Goal: Use online tool/utility: Utilize a website feature to perform a specific function

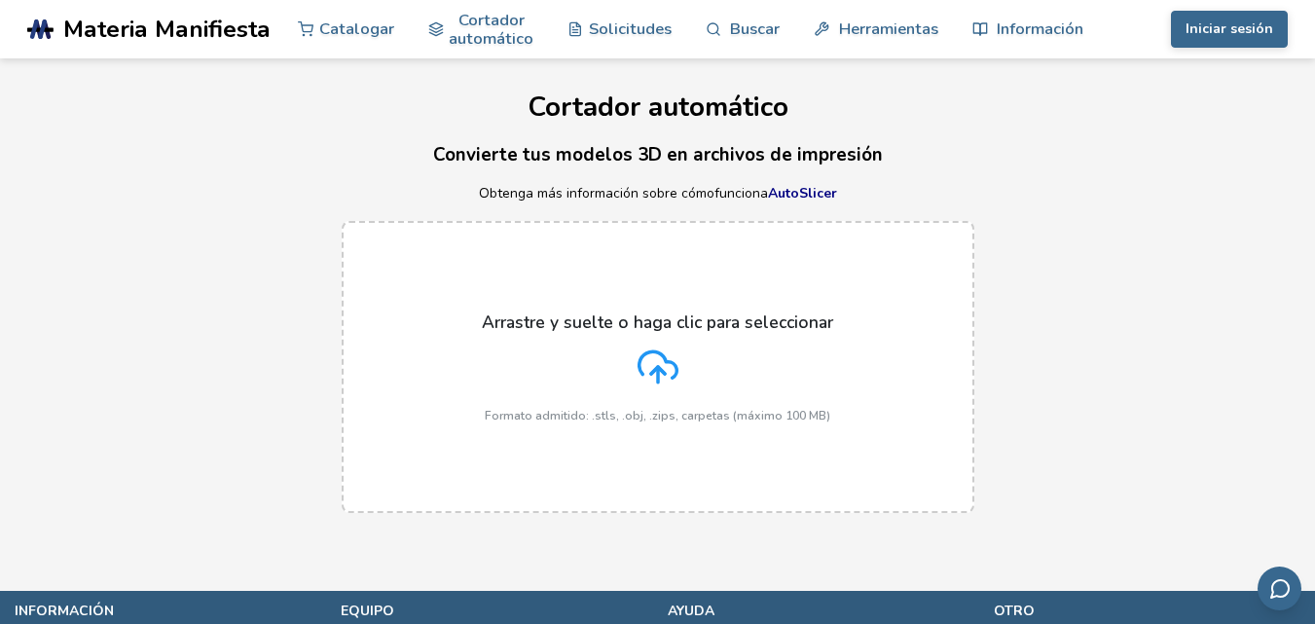
click at [693, 382] on div "Arrastre y suelte o haga clic para seleccionar Formato admitido: .stls, .obj, .…" at bounding box center [658, 368] width 352 height 110
click at [0, 0] on input "Arrastre y suelte o haga clic para seleccionar Formato admitido: .stls, .obj, .…" at bounding box center [0, 0] width 0 height 0
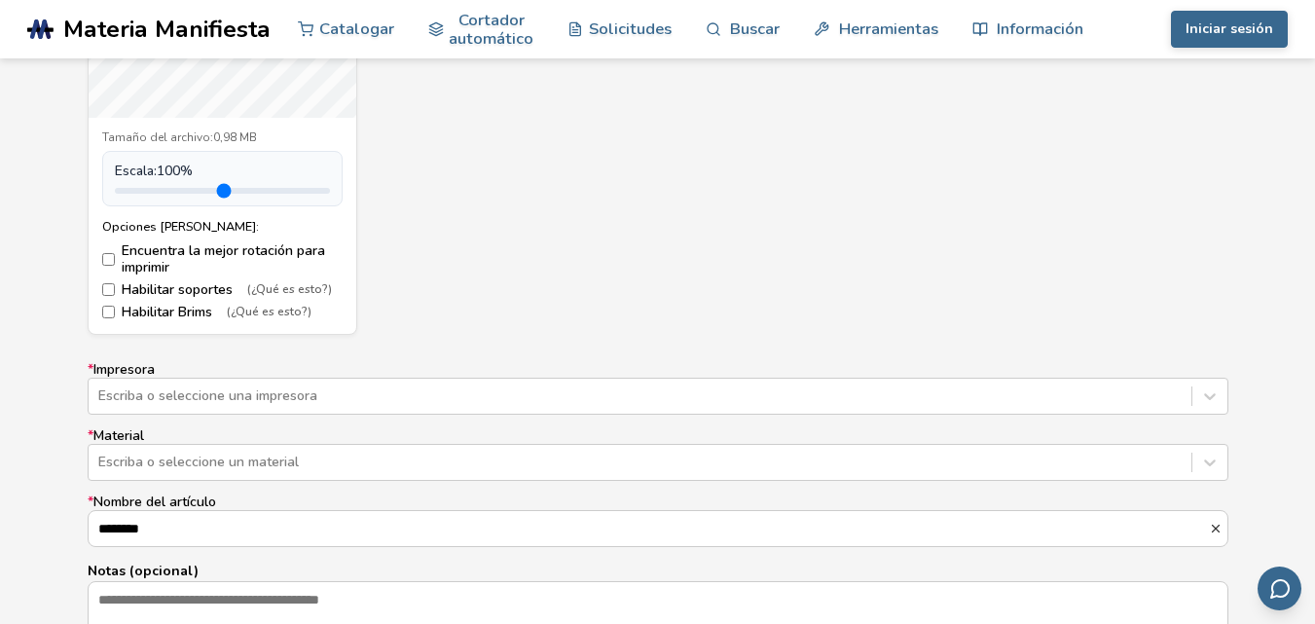
scroll to position [1168, 0]
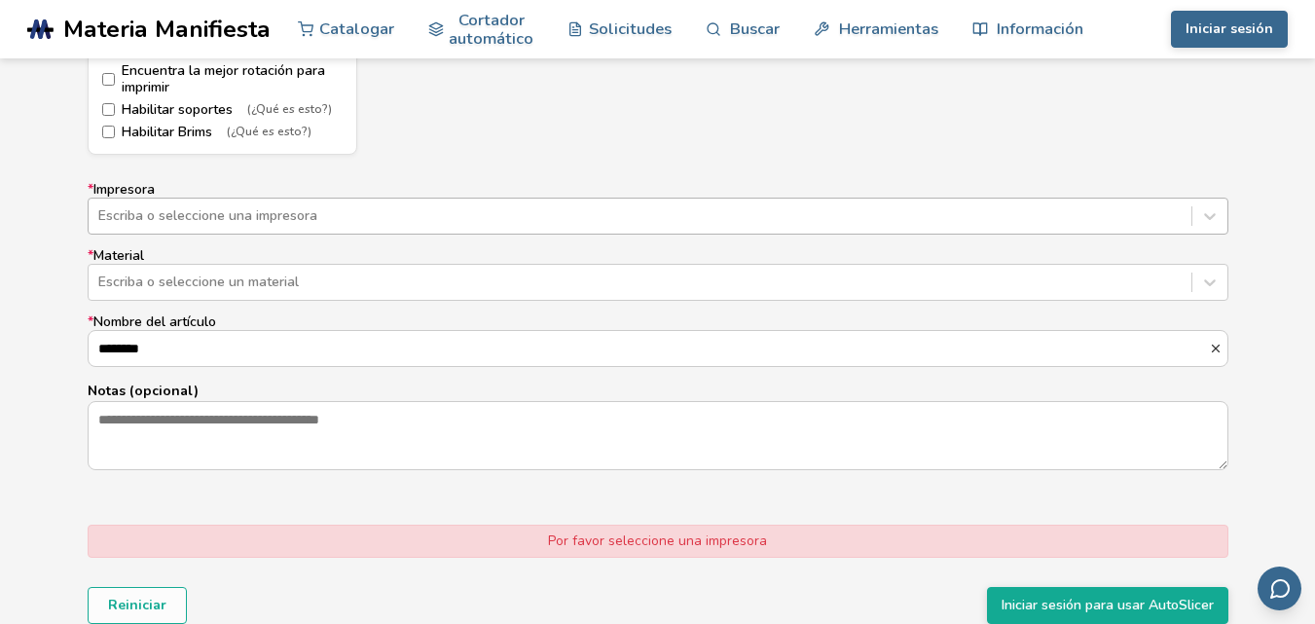
click at [281, 222] on div at bounding box center [640, 215] width 1084 height 19
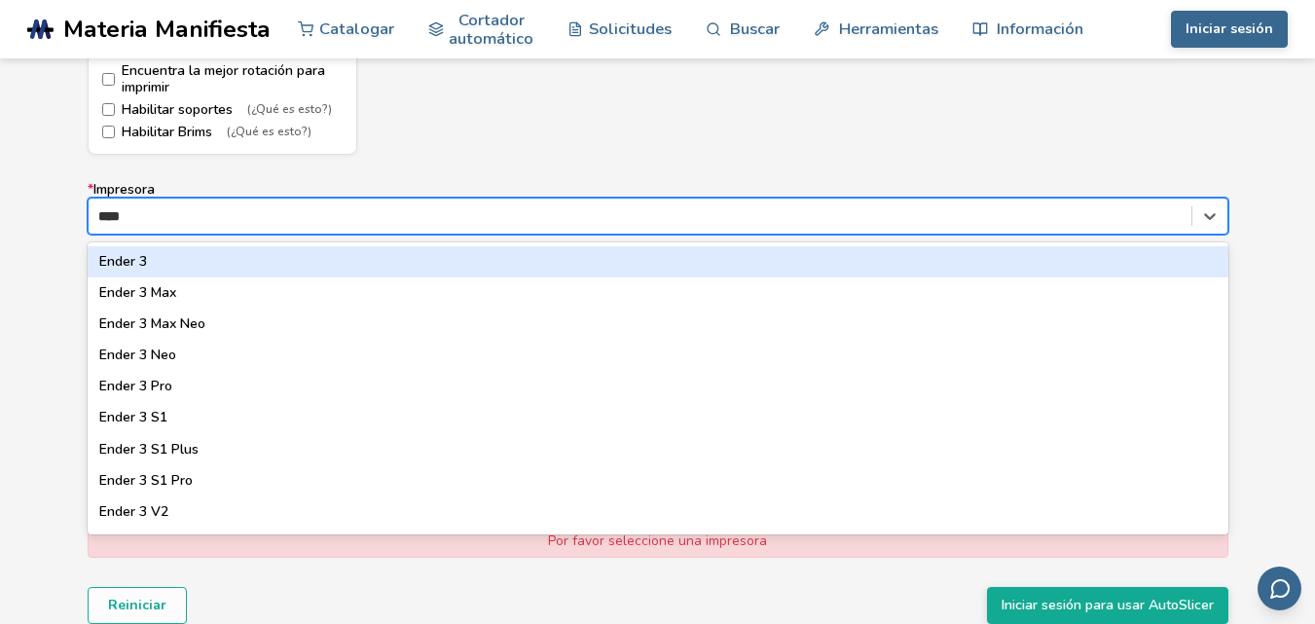
type input "*****"
click at [190, 270] on div "Ender 3" at bounding box center [658, 261] width 1141 height 31
click at [219, 221] on div at bounding box center [640, 215] width 1084 height 19
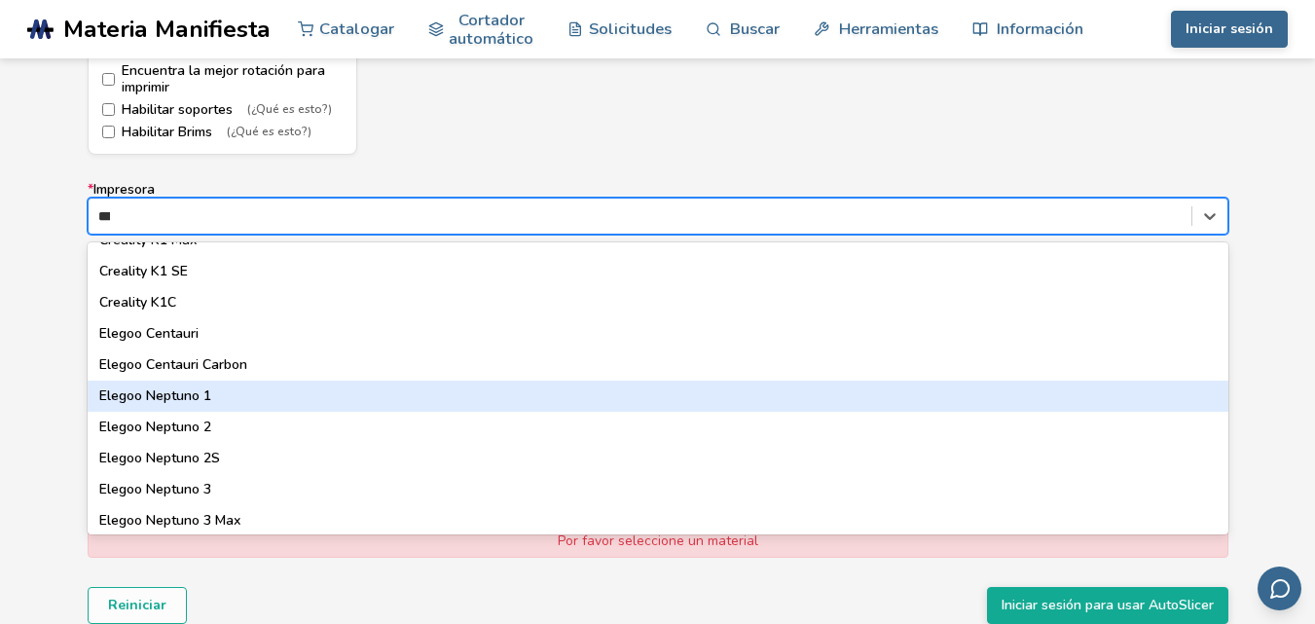
scroll to position [0, 0]
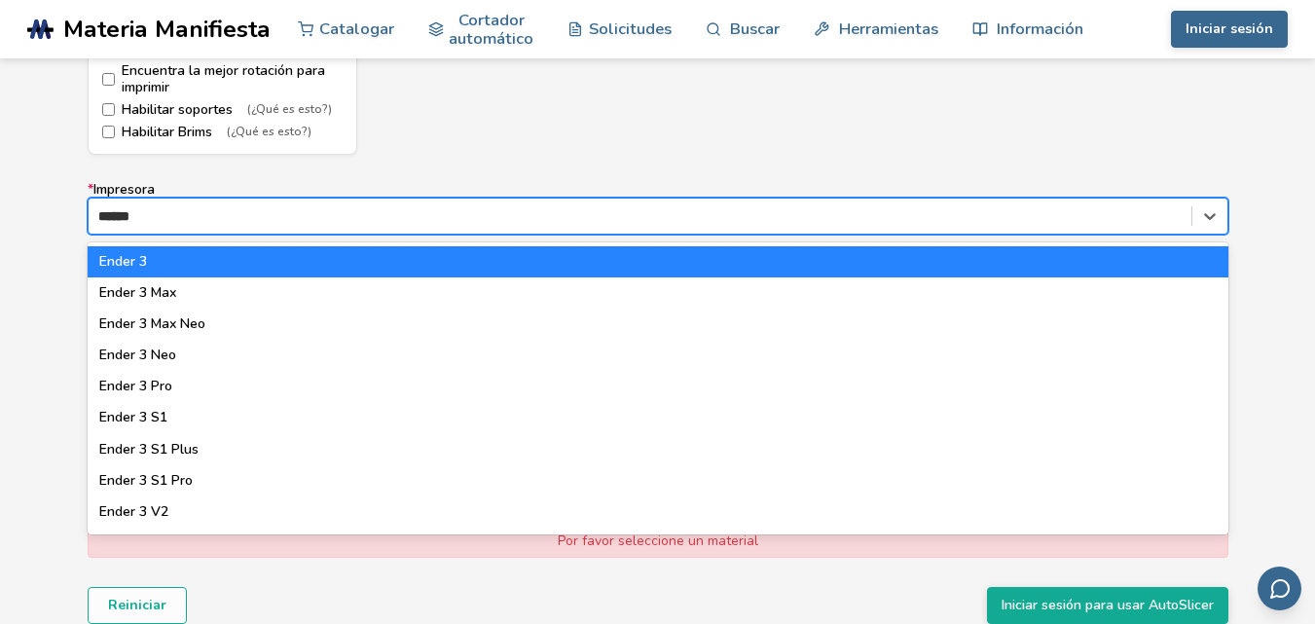
type input "*******"
click at [155, 262] on div "Ender 3" at bounding box center [658, 261] width 1141 height 31
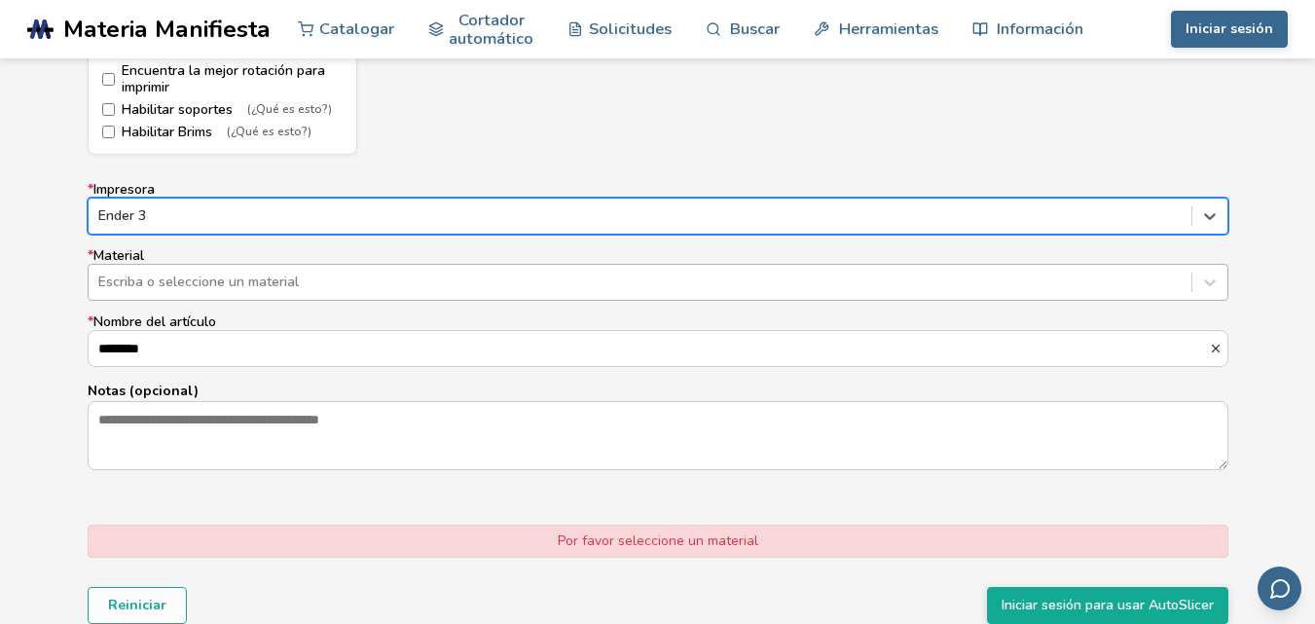
click at [300, 292] on div at bounding box center [640, 282] width 1084 height 19
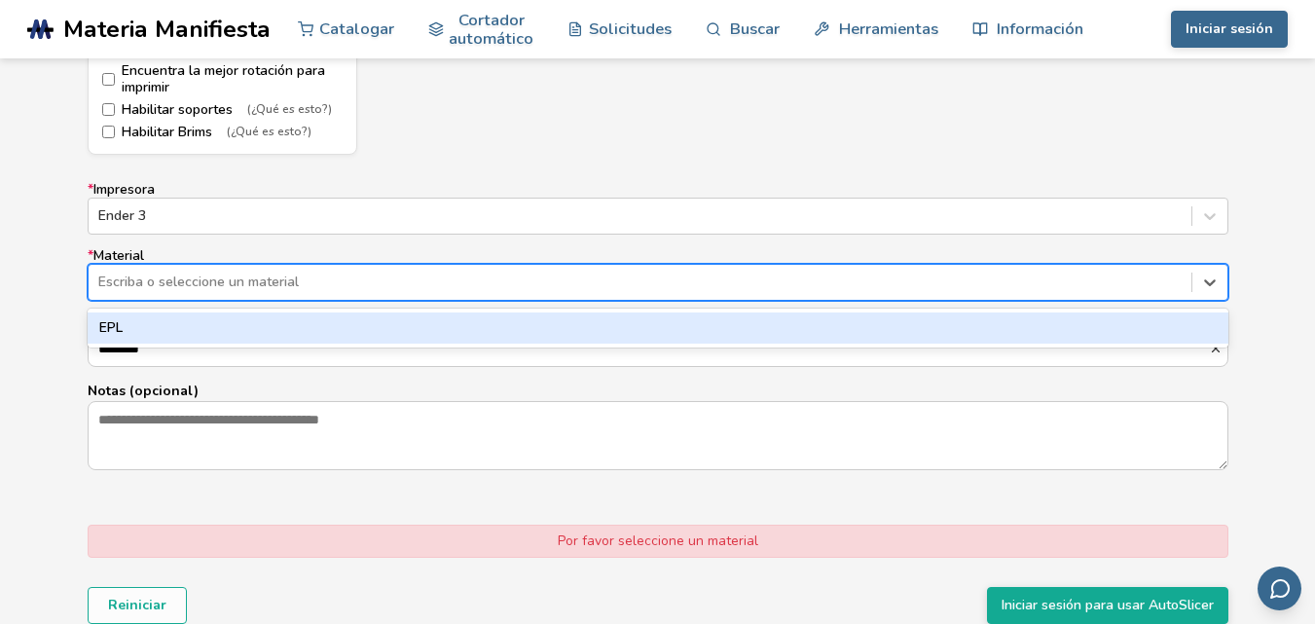
click at [253, 322] on div "EPL" at bounding box center [658, 328] width 1141 height 31
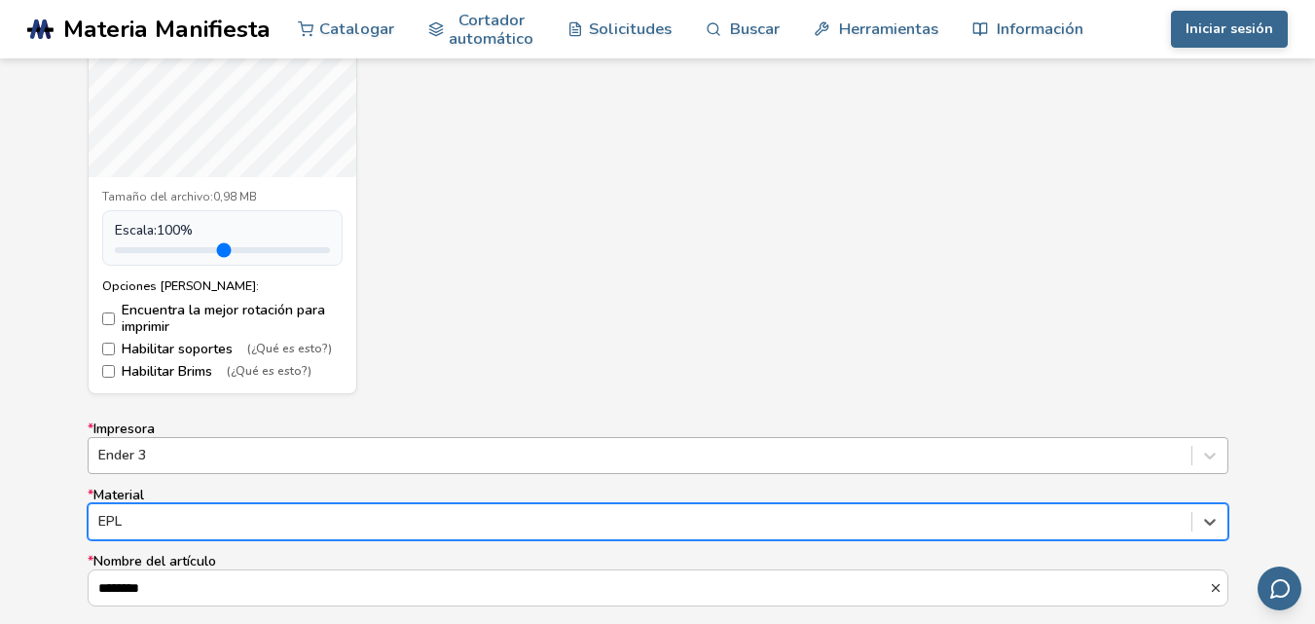
scroll to position [292, 0]
